Goal: Book appointment/travel/reservation

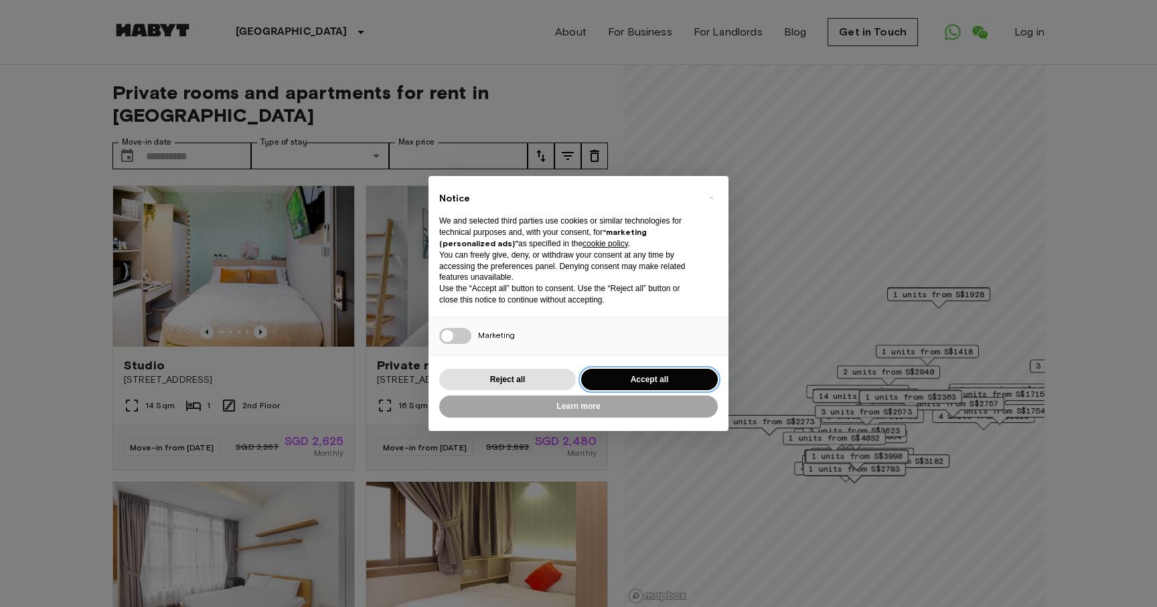
click at [629, 382] on button "Accept all" at bounding box center [649, 380] width 137 height 22
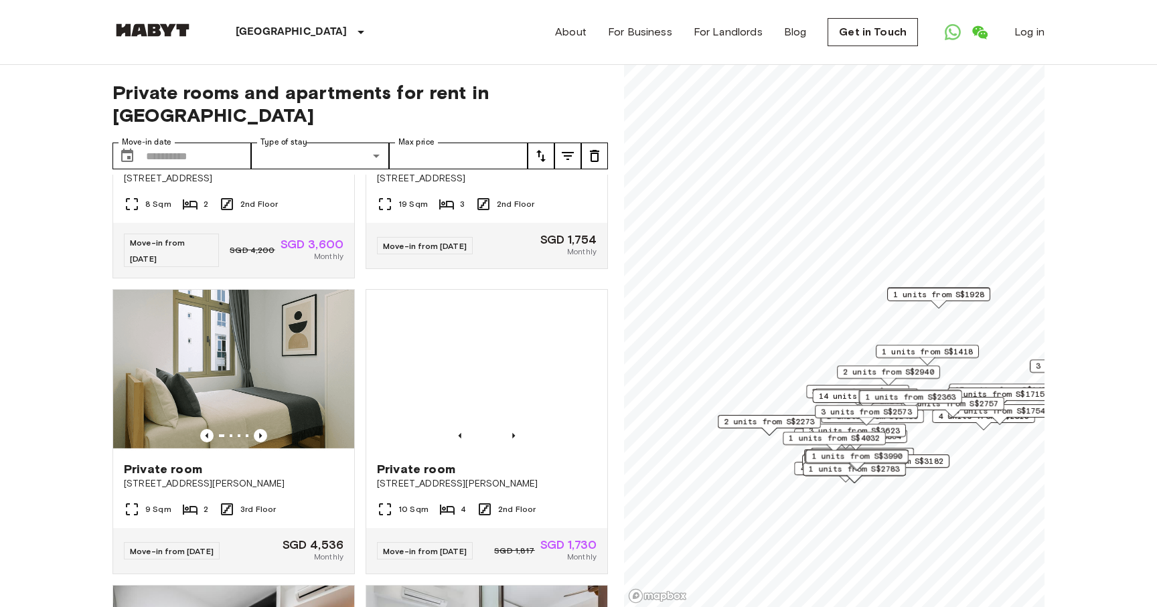
scroll to position [2086, 0]
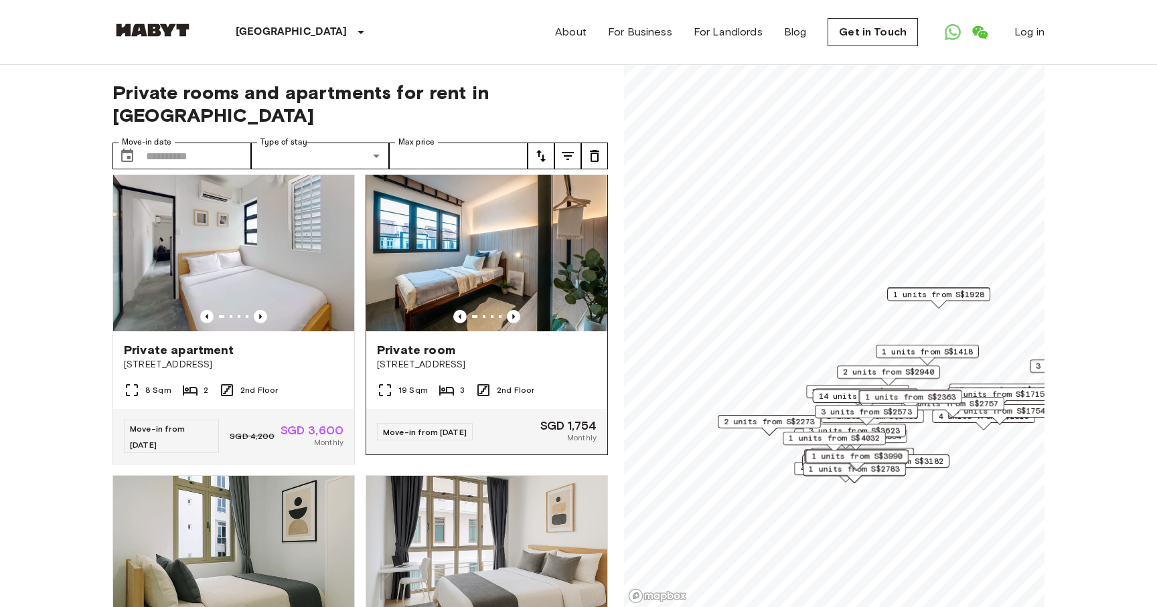
click at [465, 273] on img at bounding box center [486, 251] width 241 height 161
click at [216, 143] on input "Move-in date" at bounding box center [198, 156] width 105 height 27
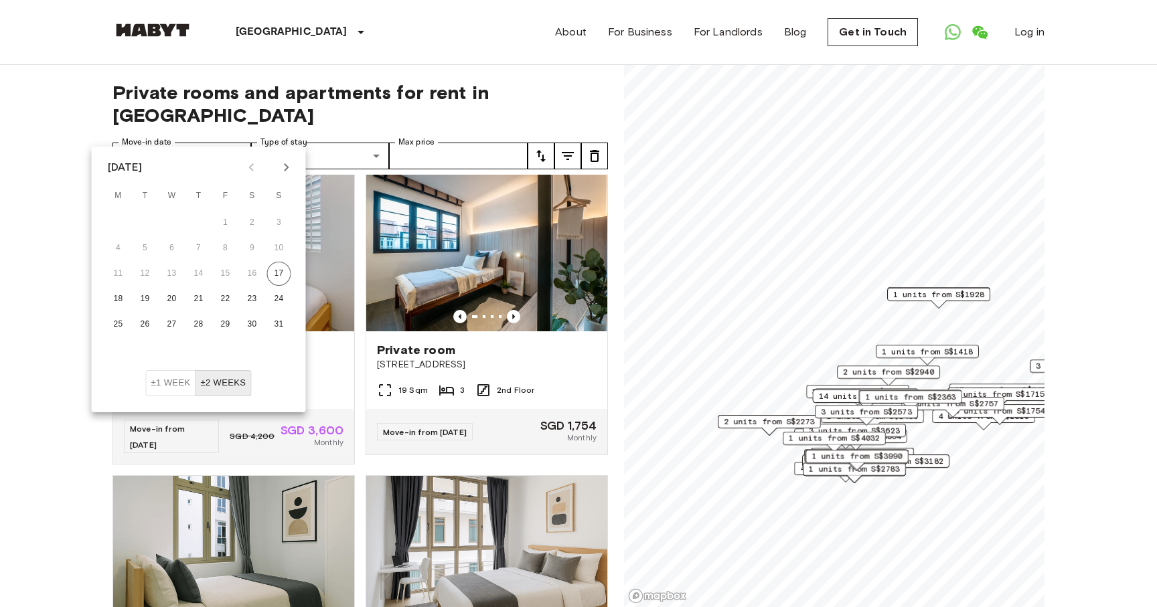
click at [292, 172] on icon "Next month" at bounding box center [286, 167] width 16 height 16
click at [286, 175] on icon "Next month" at bounding box center [286, 167] width 16 height 16
click at [167, 222] on button "1" at bounding box center [172, 223] width 24 height 24
type input "**********"
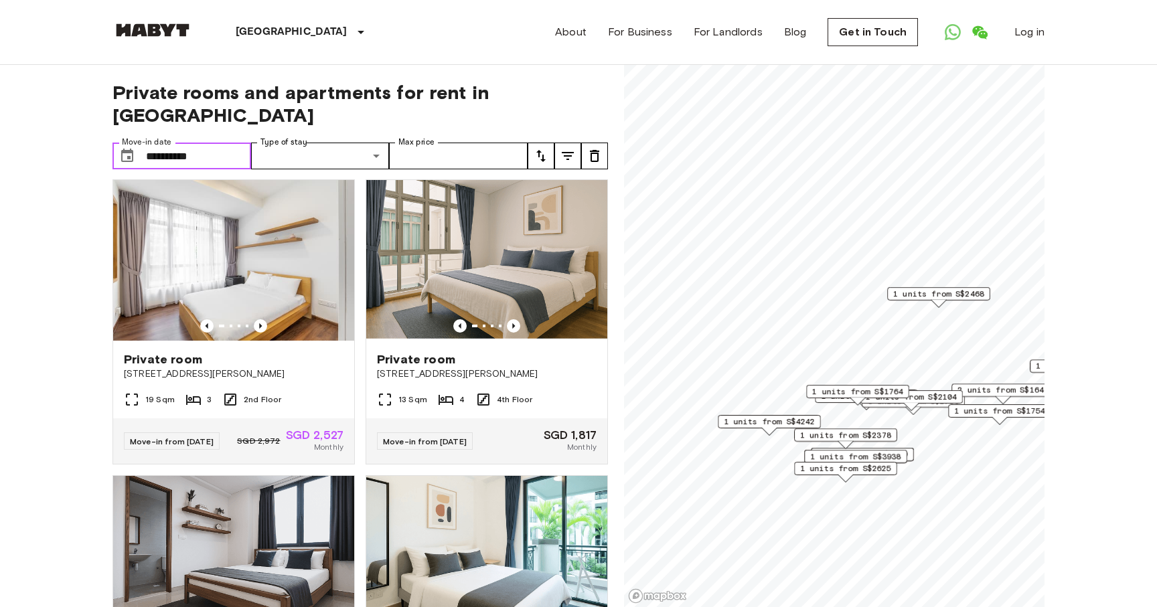
scroll to position [560, 0]
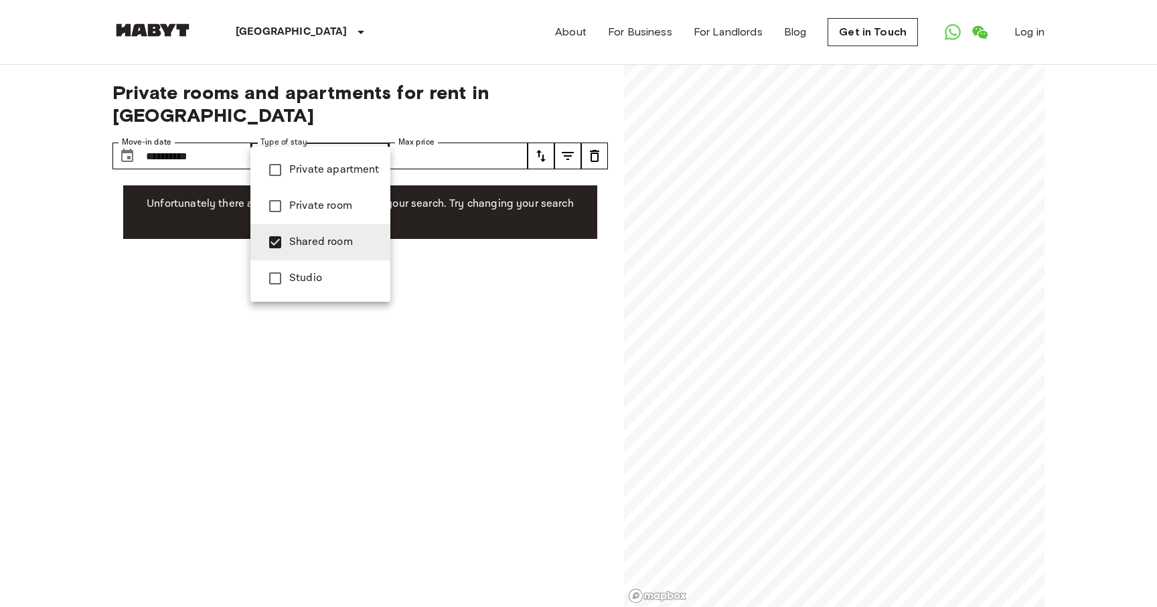
click at [334, 135] on div at bounding box center [578, 303] width 1157 height 607
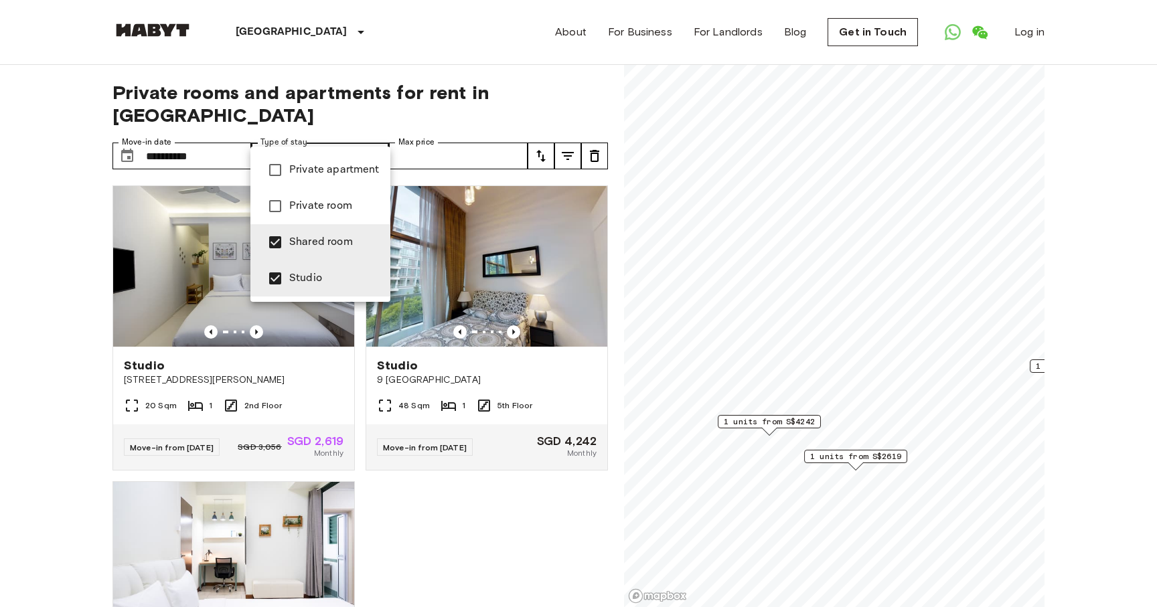
click at [339, 130] on div at bounding box center [578, 303] width 1157 height 607
type input "**********"
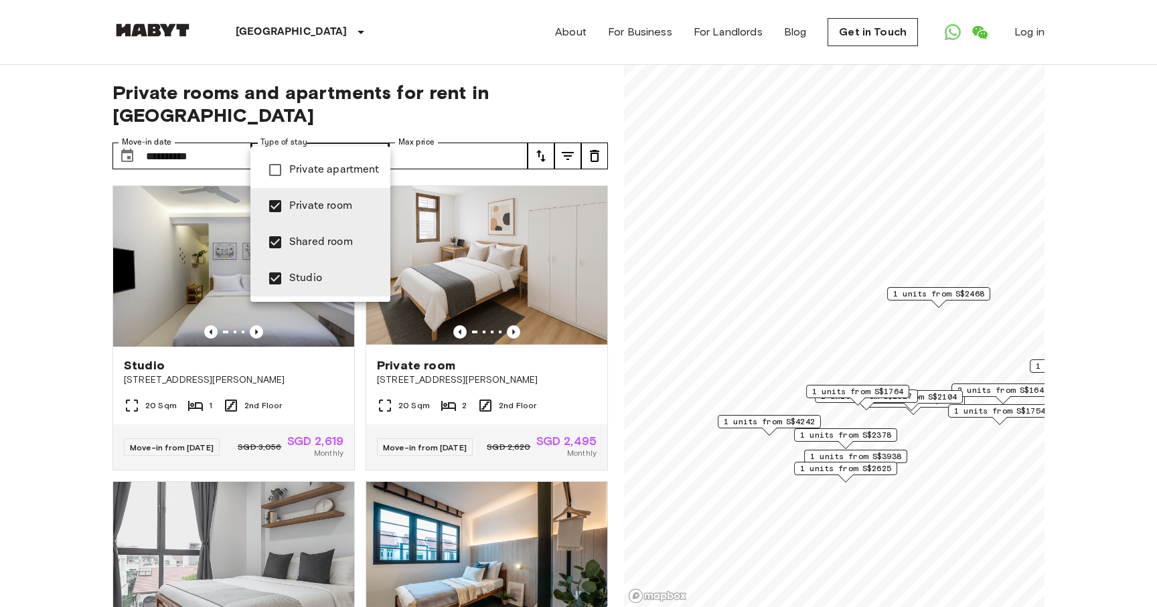
click at [466, 136] on div at bounding box center [578, 303] width 1157 height 607
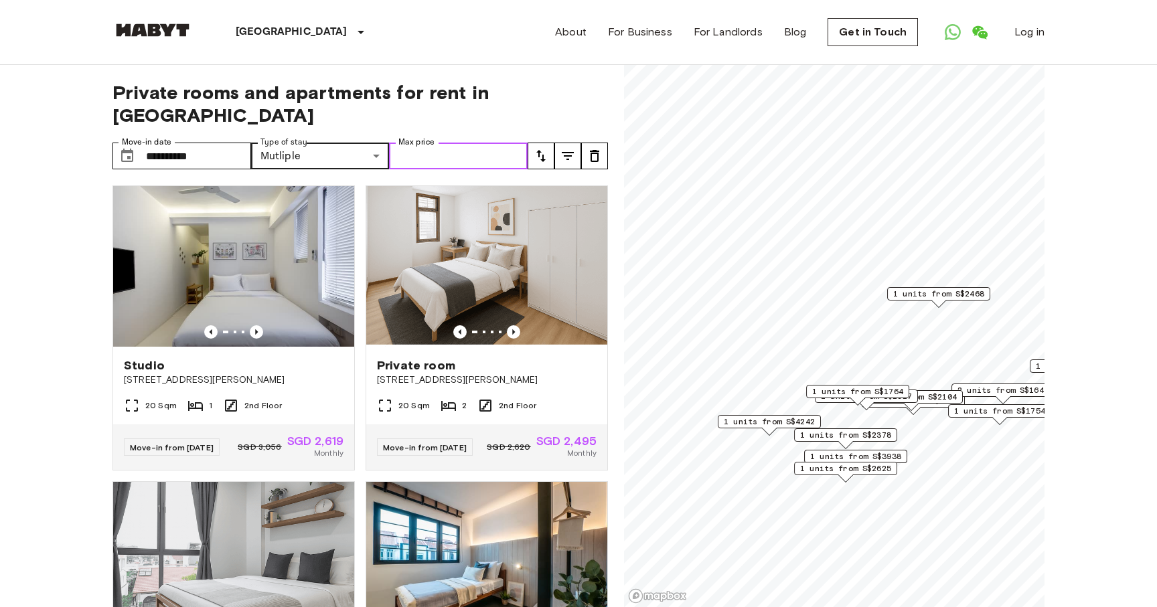
click at [477, 143] on input "Max price" at bounding box center [458, 156] width 139 height 27
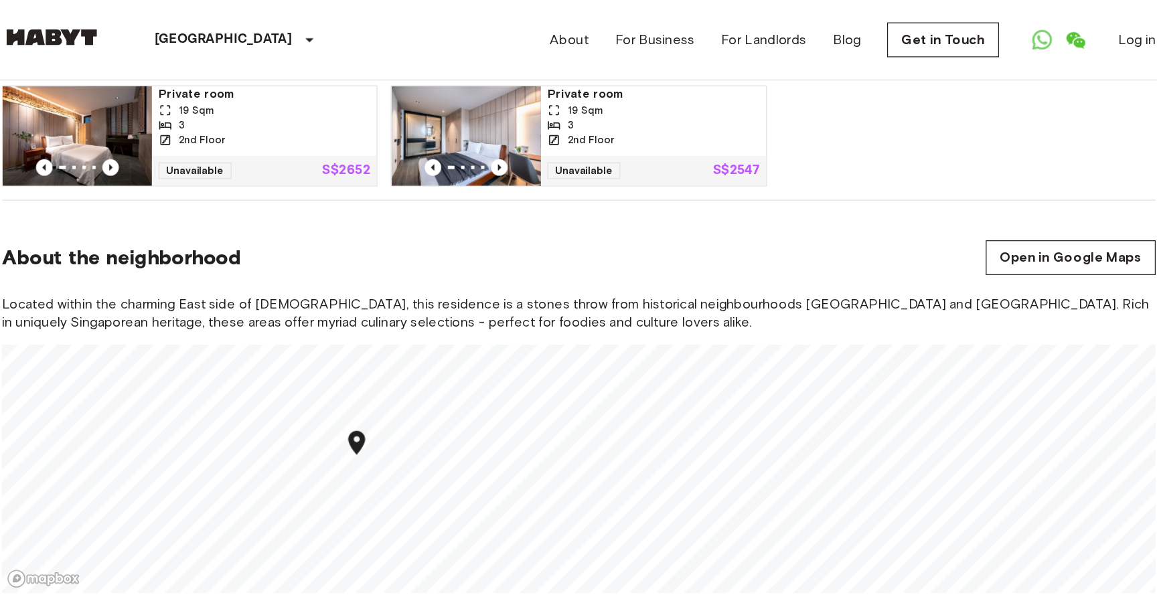
scroll to position [714, 0]
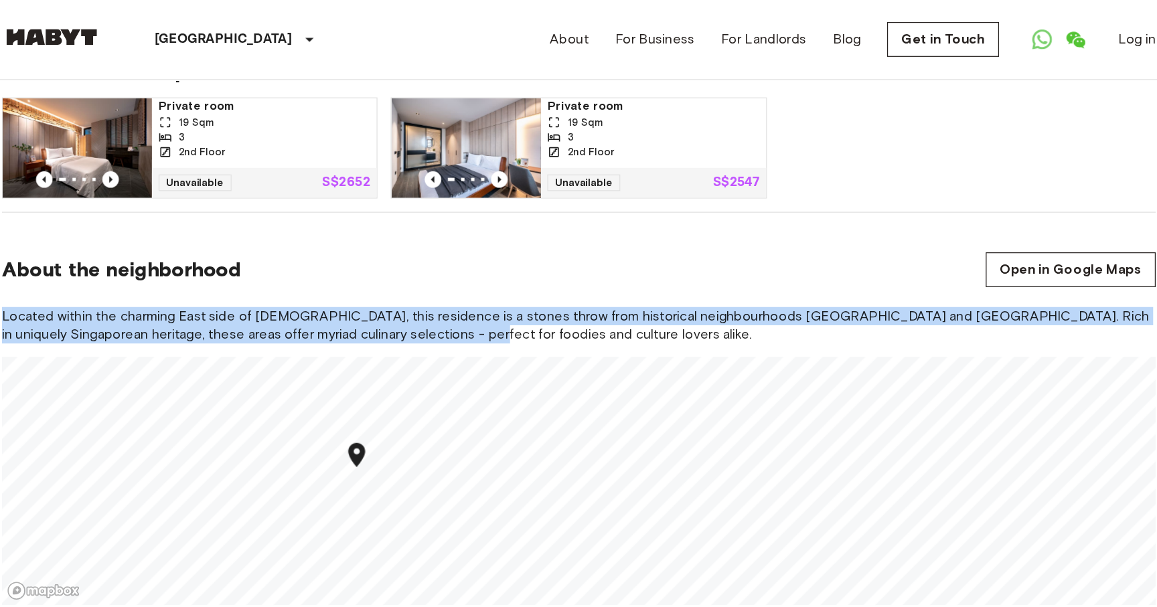
drag, startPoint x: 309, startPoint y: 242, endPoint x: 450, endPoint y: 268, distance: 144.3
click at [450, 268] on section "About the neighborhood Open in Google Maps Located within the charming East sid…" at bounding box center [578, 339] width 932 height 334
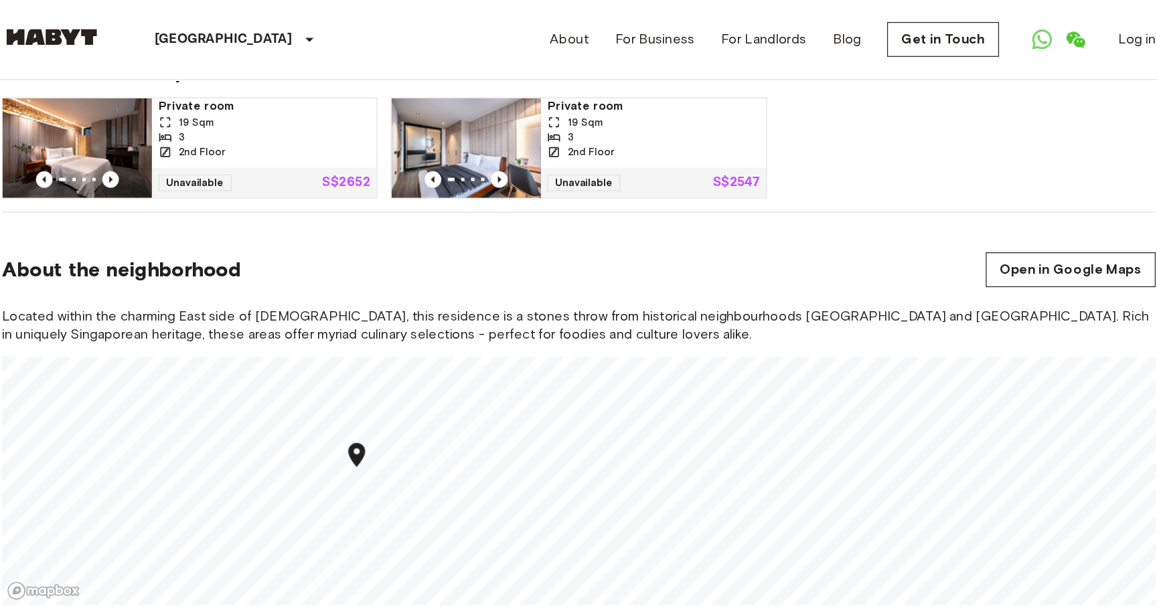
click at [527, 278] on div "Located within the charming East side of [DEMOGRAPHIC_DATA], this residence is …" at bounding box center [578, 368] width 932 height 241
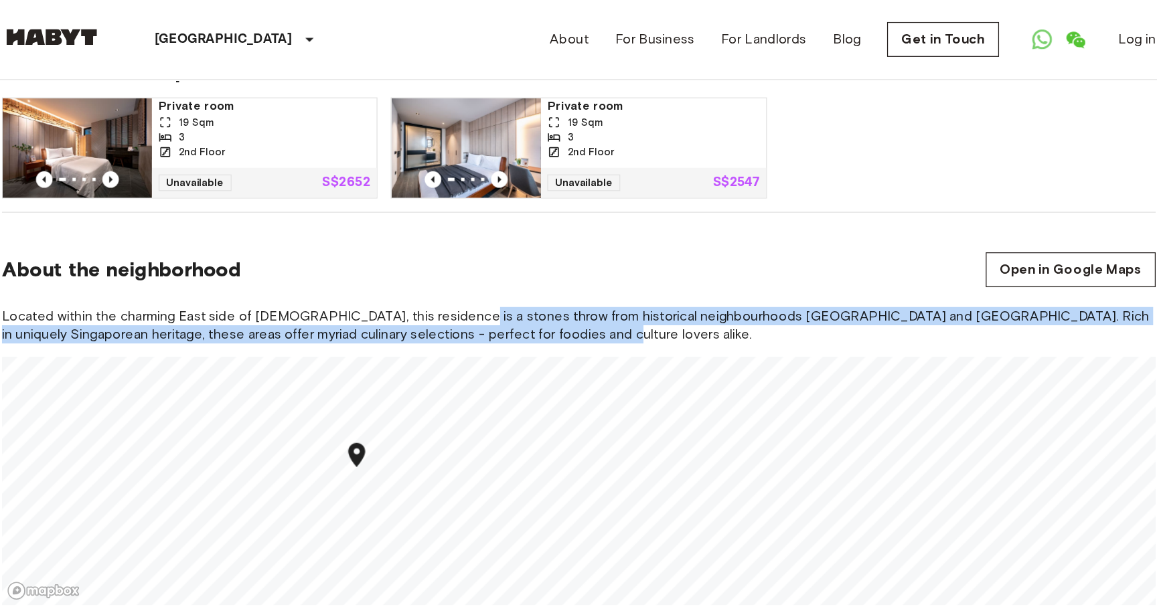
drag, startPoint x: 560, startPoint y: 272, endPoint x: 480, endPoint y: 262, distance: 80.3
click at [480, 262] on span "Located within the charming East side of Singapore, this residence is a stones …" at bounding box center [578, 262] width 932 height 29
click at [584, 278] on div "Located within the charming East side of Singapore, this residence is a stones …" at bounding box center [578, 368] width 932 height 241
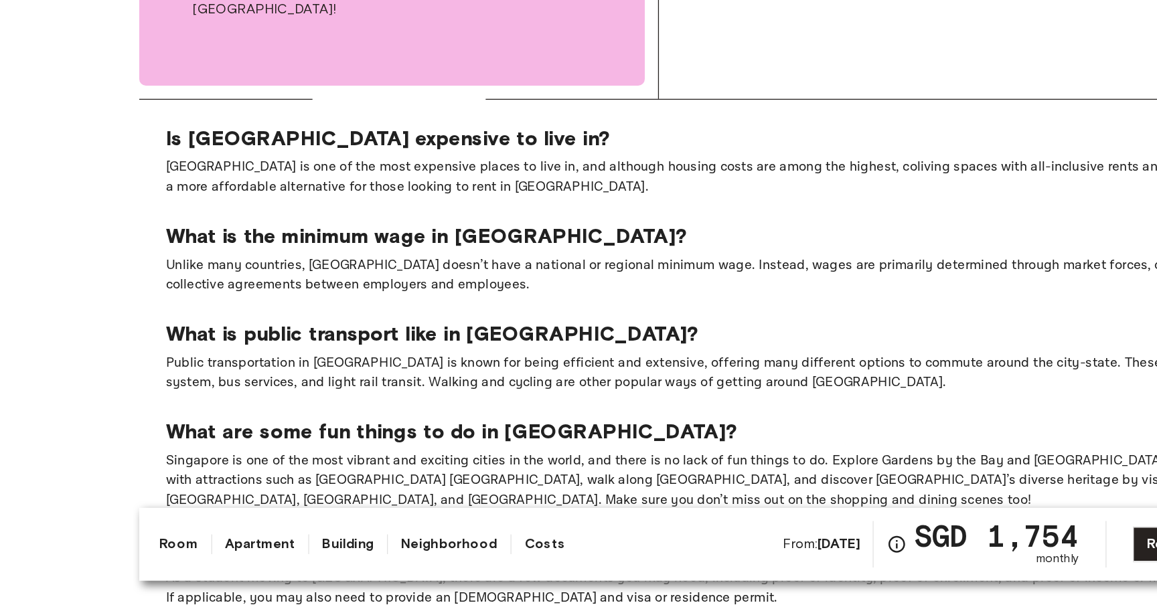
scroll to position [1934, 0]
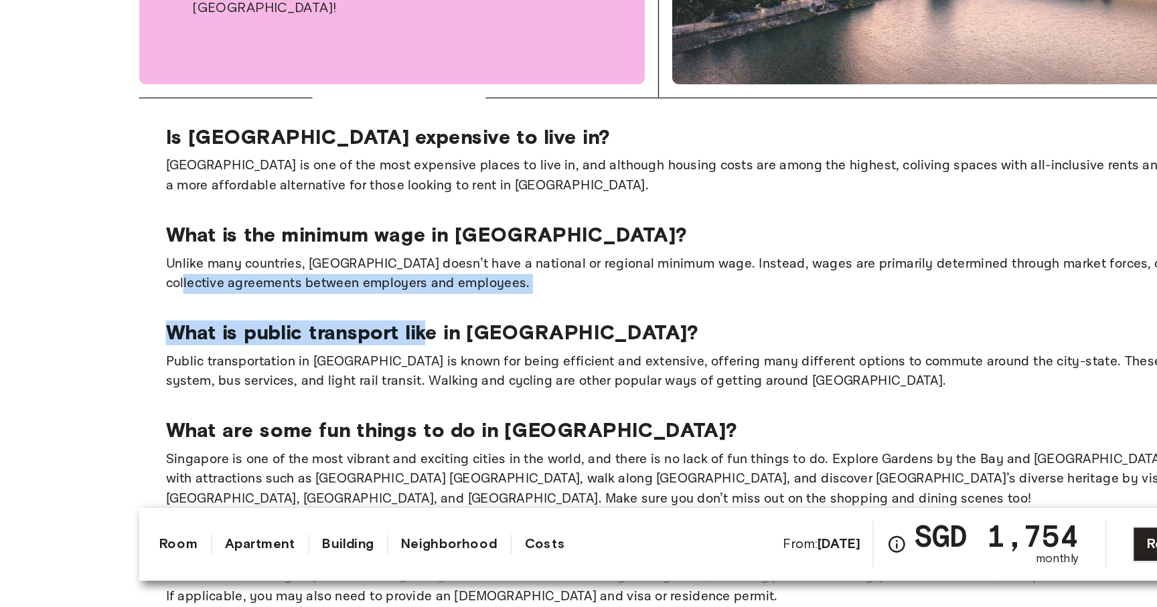
drag, startPoint x: 122, startPoint y: 278, endPoint x: 343, endPoint y: 333, distance: 227.6
click at [343, 333] on section "Is Singapore expensive to live in? Singapore is one of the most expensive place…" at bounding box center [578, 412] width 932 height 432
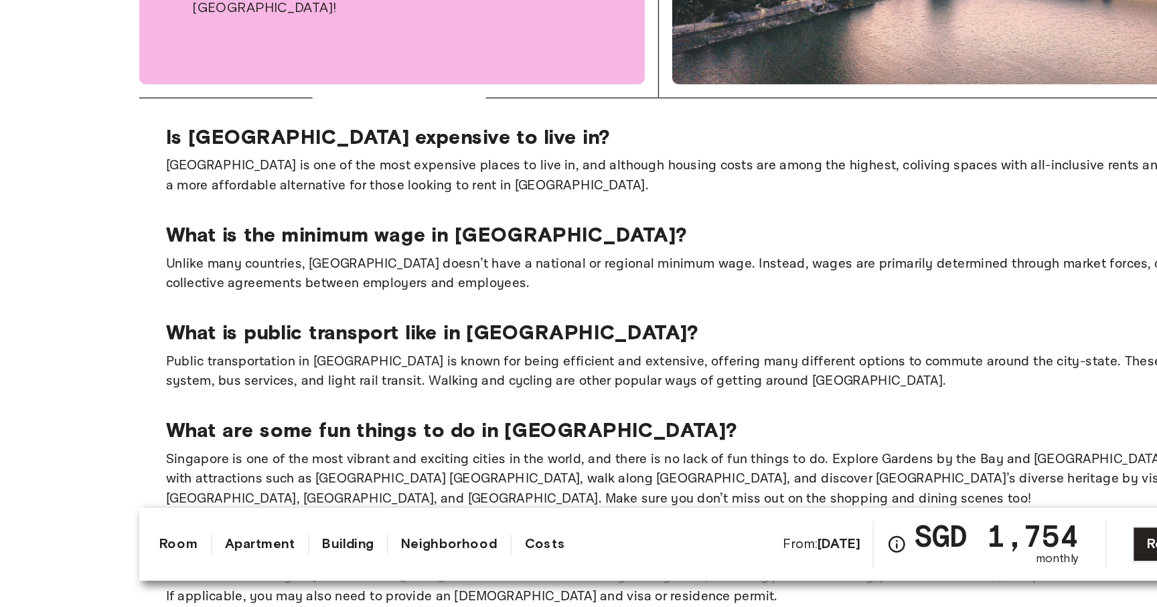
click at [376, 373] on section "Is Singapore expensive to live in? Singapore is one of the most expensive place…" at bounding box center [578, 412] width 932 height 432
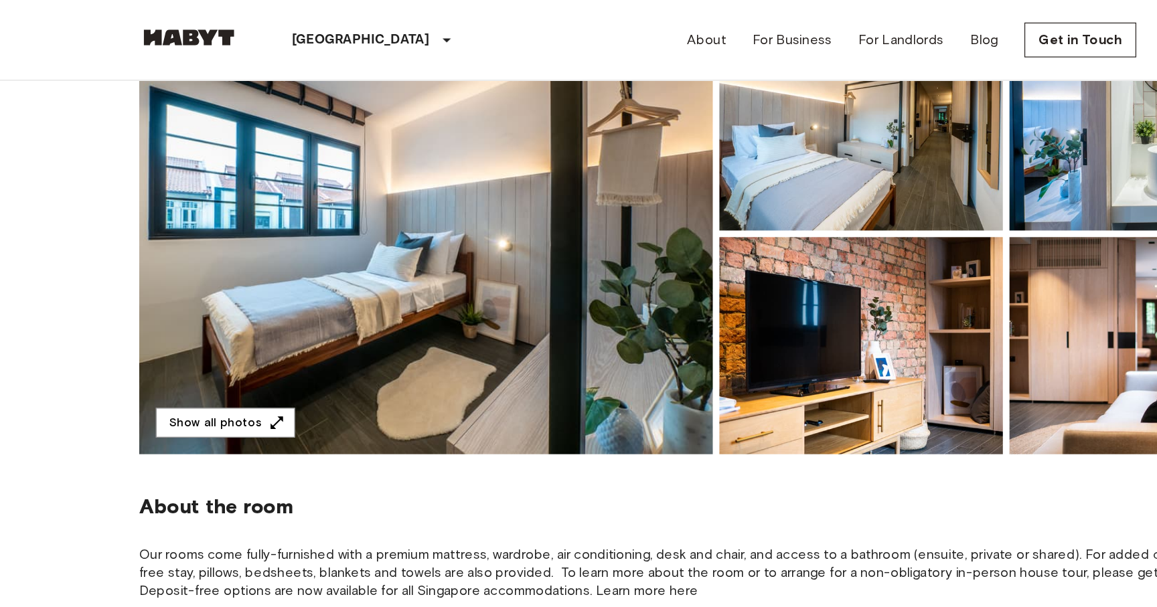
scroll to position [0, 0]
